Goal: Task Accomplishment & Management: Complete application form

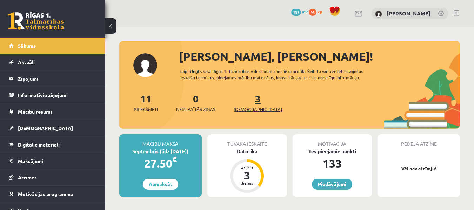
click at [244, 103] on link "3 Ieskaites" at bounding box center [258, 102] width 48 height 21
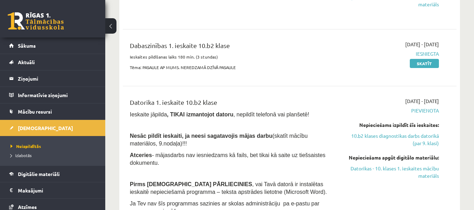
scroll to position [211, 0]
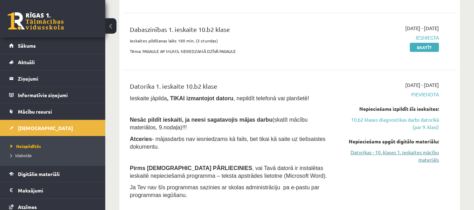
click at [373, 151] on link "Datorikas - 10. klases 1. ieskaites mācību materiāls" at bounding box center [391, 156] width 96 height 15
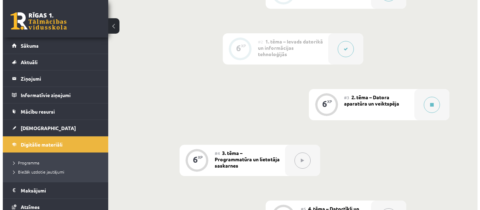
scroll to position [149, 0]
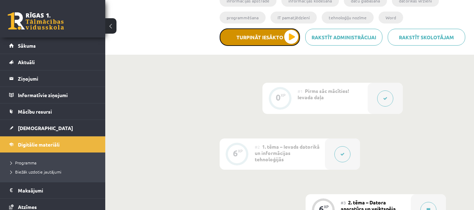
click at [291, 34] on button "Turpināt iesākto" at bounding box center [260, 37] width 80 height 18
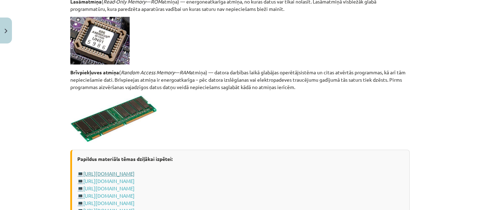
scroll to position [1294, 0]
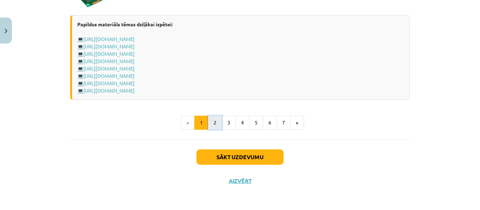
click at [214, 122] on button "2" at bounding box center [215, 123] width 14 height 14
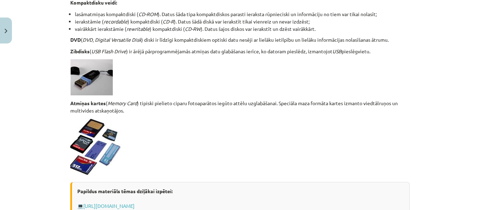
scroll to position [663, 0]
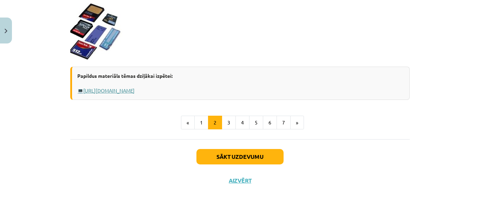
click at [135, 90] on link "https://www.uzdevumi.lv/p/informatika/10-klase/aparatura-7425/re-ac78923a-b435-…" at bounding box center [108, 90] width 51 height 6
click at [228, 126] on button "3" at bounding box center [229, 123] width 14 height 14
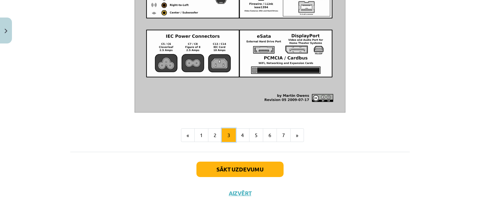
scroll to position [870, 0]
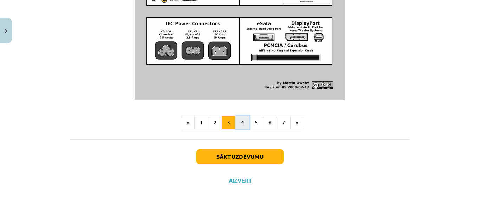
click at [241, 120] on button "4" at bounding box center [242, 123] width 14 height 14
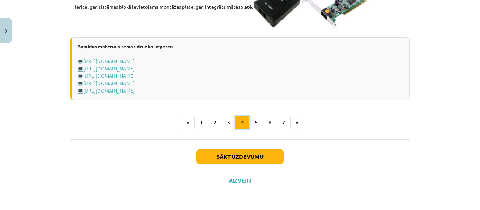
scroll to position [1316, 0]
click at [253, 125] on button "5" at bounding box center [256, 123] width 14 height 14
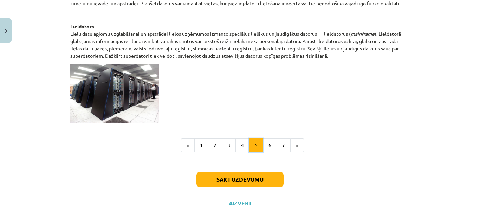
scroll to position [410, 0]
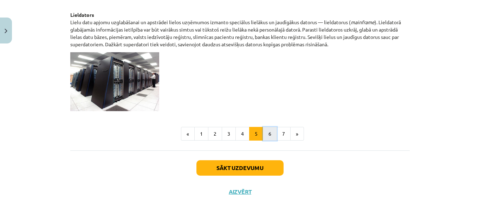
click at [269, 130] on button "6" at bounding box center [270, 134] width 14 height 14
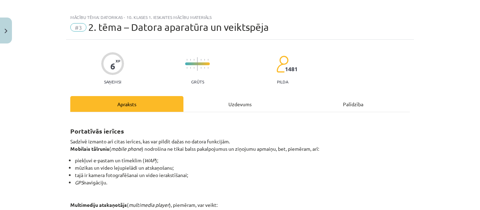
scroll to position [0, 0]
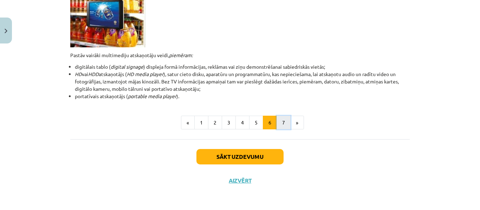
click at [283, 124] on button "7" at bounding box center [283, 123] width 14 height 14
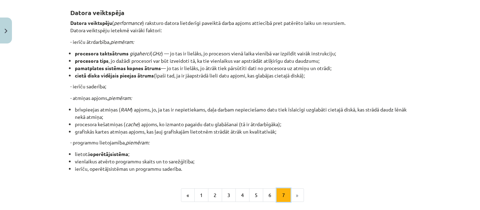
scroll to position [198, 0]
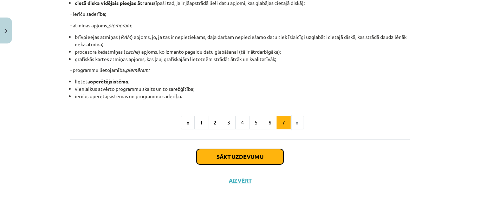
click at [213, 159] on button "Sākt uzdevumu" at bounding box center [239, 156] width 87 height 15
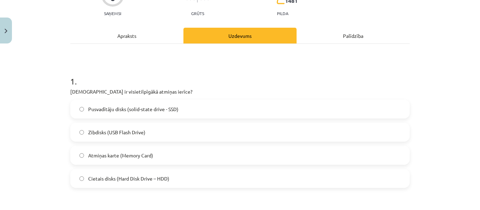
scroll to position [88, 0]
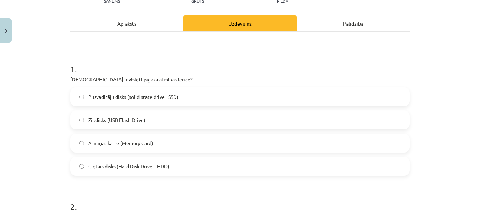
click at [290, 150] on label "Atmiņas karte (Memory Card)" at bounding box center [240, 144] width 338 height 18
click at [307, 157] on div "Cietais disks (Hard Disk Drive – HDD)" at bounding box center [239, 166] width 339 height 19
click at [85, 166] on label "Cietais disks (Hard Disk Drive – HDD)" at bounding box center [240, 167] width 338 height 18
click at [81, 117] on label "Zibdisks (USB Flash Drive)" at bounding box center [240, 120] width 338 height 18
click at [83, 144] on label "Atmiņas karte (Memory Card)" at bounding box center [240, 144] width 338 height 18
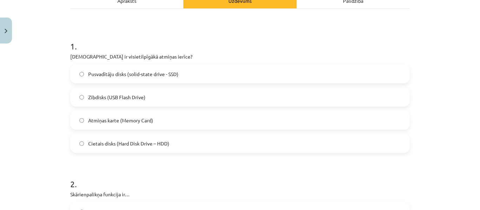
scroll to position [123, 0]
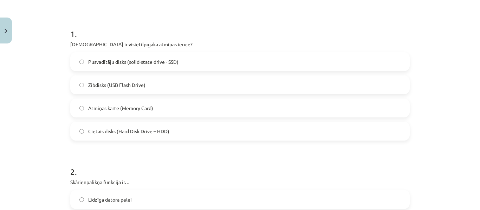
click at [82, 57] on label "Pusvadītāju disks (solid-state drive - SSD)" at bounding box center [240, 62] width 338 height 18
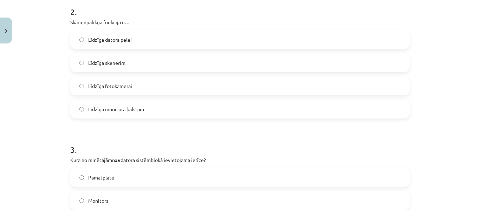
scroll to position [299, 0]
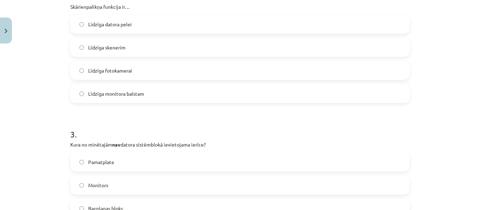
click at [274, 131] on h1 "3 ." at bounding box center [239, 128] width 339 height 22
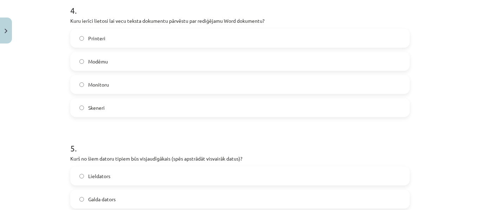
scroll to position [544, 0]
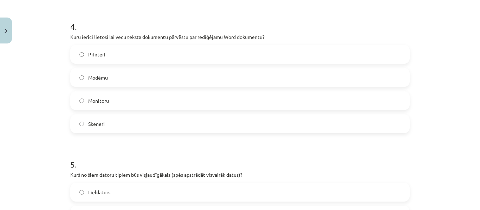
click at [102, 109] on label "Monitoru" at bounding box center [240, 101] width 338 height 18
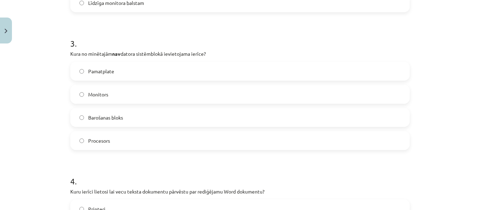
scroll to position [369, 0]
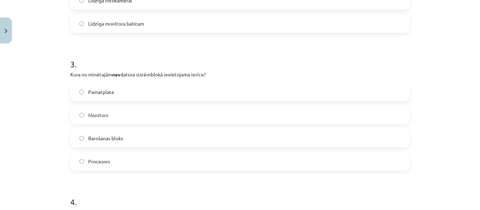
click at [93, 146] on label "Barošanas bloks" at bounding box center [240, 139] width 338 height 18
click at [137, 148] on div "Barošanas bloks" at bounding box center [239, 138] width 339 height 19
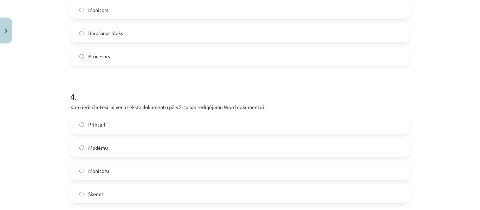
scroll to position [509, 0]
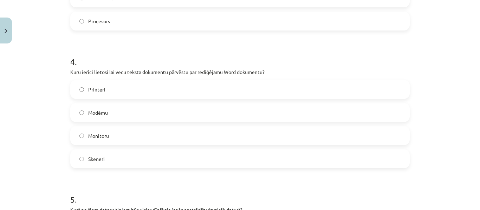
click at [81, 156] on label "Skeneri" at bounding box center [240, 159] width 338 height 18
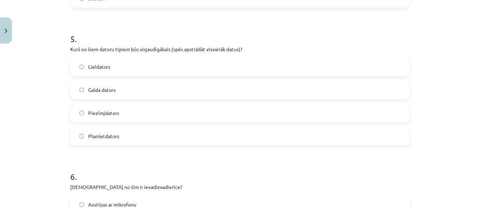
scroll to position [685, 0]
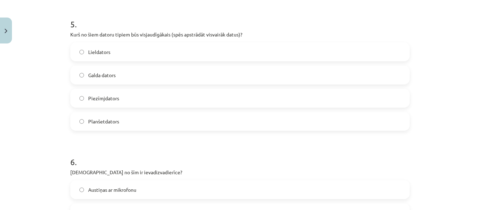
drag, startPoint x: 175, startPoint y: 136, endPoint x: 401, endPoint y: 181, distance: 231.0
click at [401, 181] on div "Austiņas ar mikrofonu" at bounding box center [239, 190] width 339 height 19
click at [81, 48] on label "Lieldators" at bounding box center [240, 52] width 338 height 18
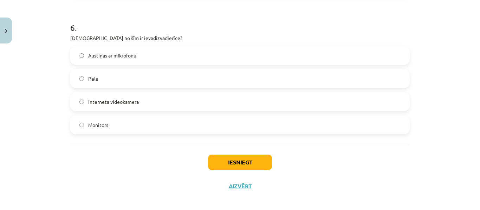
scroll to position [825, 0]
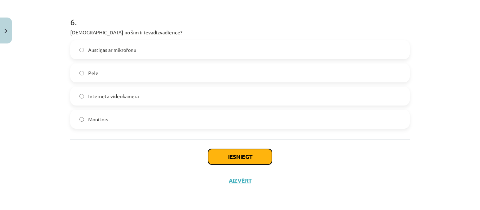
click at [234, 156] on button "Iesniegt" at bounding box center [240, 156] width 64 height 15
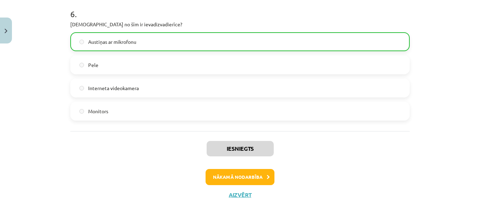
scroll to position [847, 0]
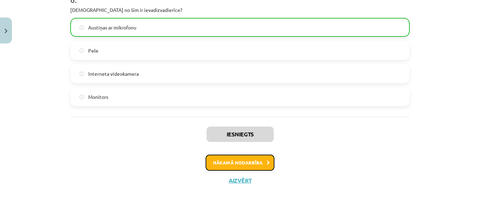
click at [239, 163] on button "Nākamā nodarbība" at bounding box center [239, 163] width 69 height 16
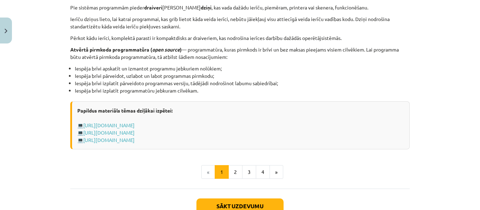
scroll to position [784, 0]
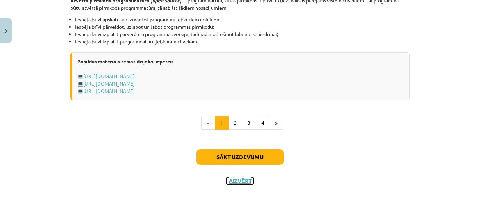
click at [243, 181] on button "Aizvērt" at bounding box center [240, 181] width 27 height 7
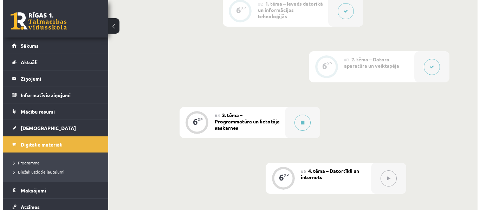
scroll to position [305, 0]
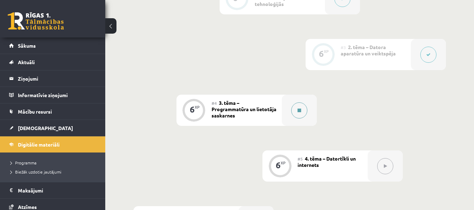
click at [301, 111] on button at bounding box center [300, 111] width 16 height 16
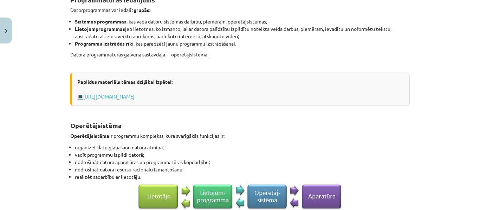
scroll to position [351, 0]
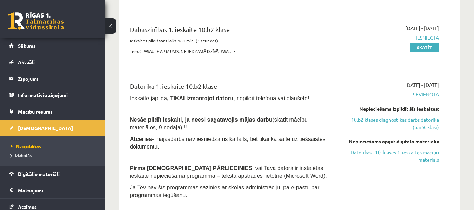
scroll to position [211, 0]
click at [386, 152] on link "Datorikas - 10. klases 1. ieskaites mācību materiāls" at bounding box center [391, 156] width 96 height 15
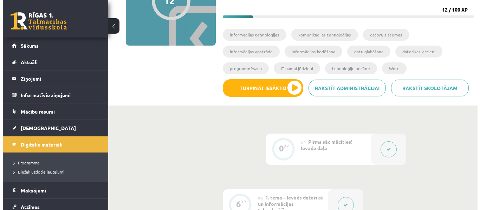
scroll to position [35, 0]
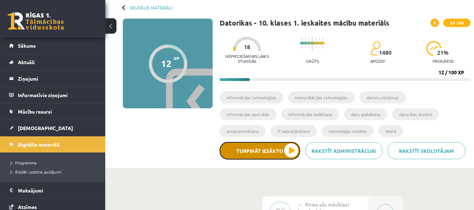
click at [289, 149] on button "Turpināt iesākto" at bounding box center [260, 151] width 80 height 18
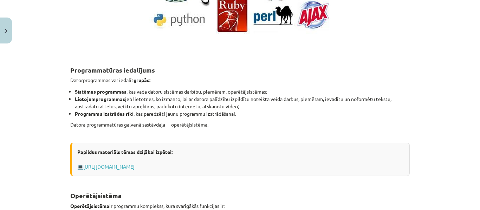
scroll to position [281, 0]
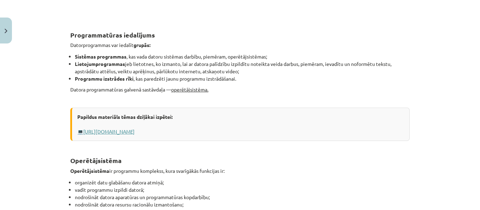
click at [135, 132] on link "[URL][DOMAIN_NAME]" at bounding box center [108, 132] width 51 height 6
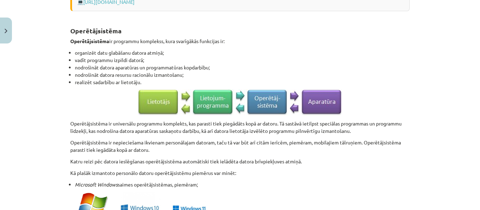
scroll to position [421, 0]
